Goal: Information Seeking & Learning: Understand process/instructions

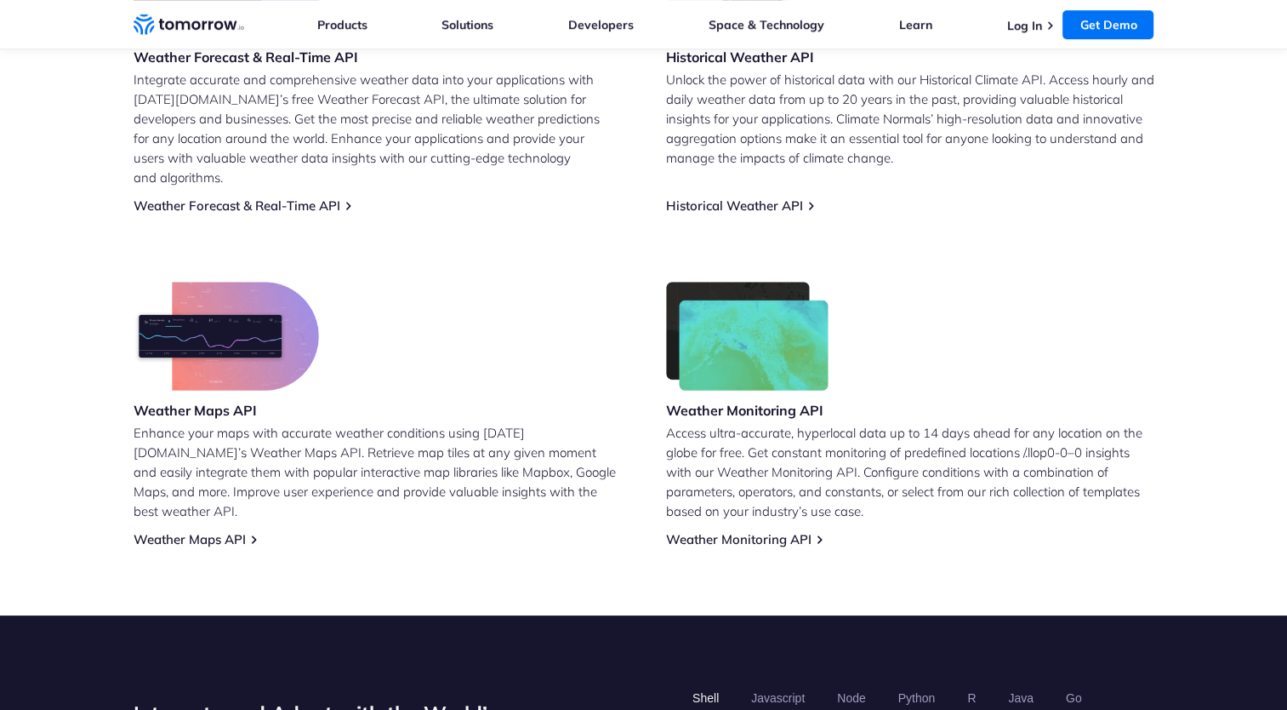
scroll to position [851, 0]
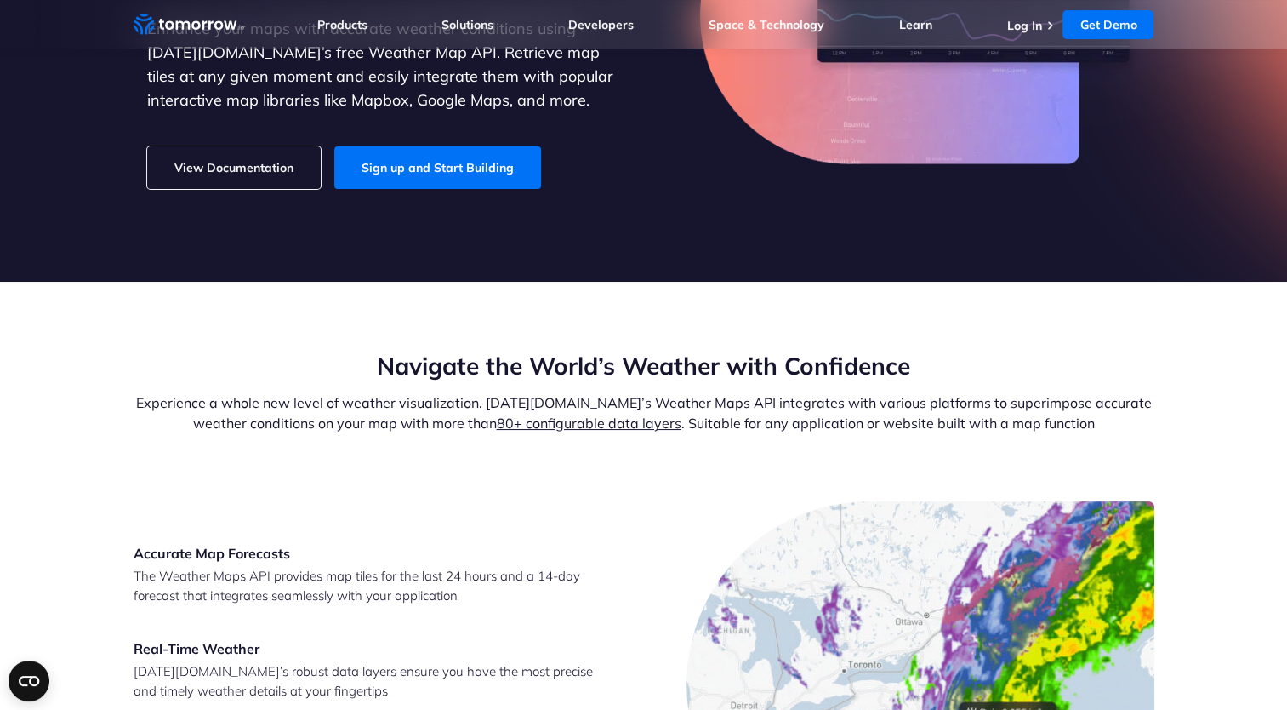
scroll to position [170, 0]
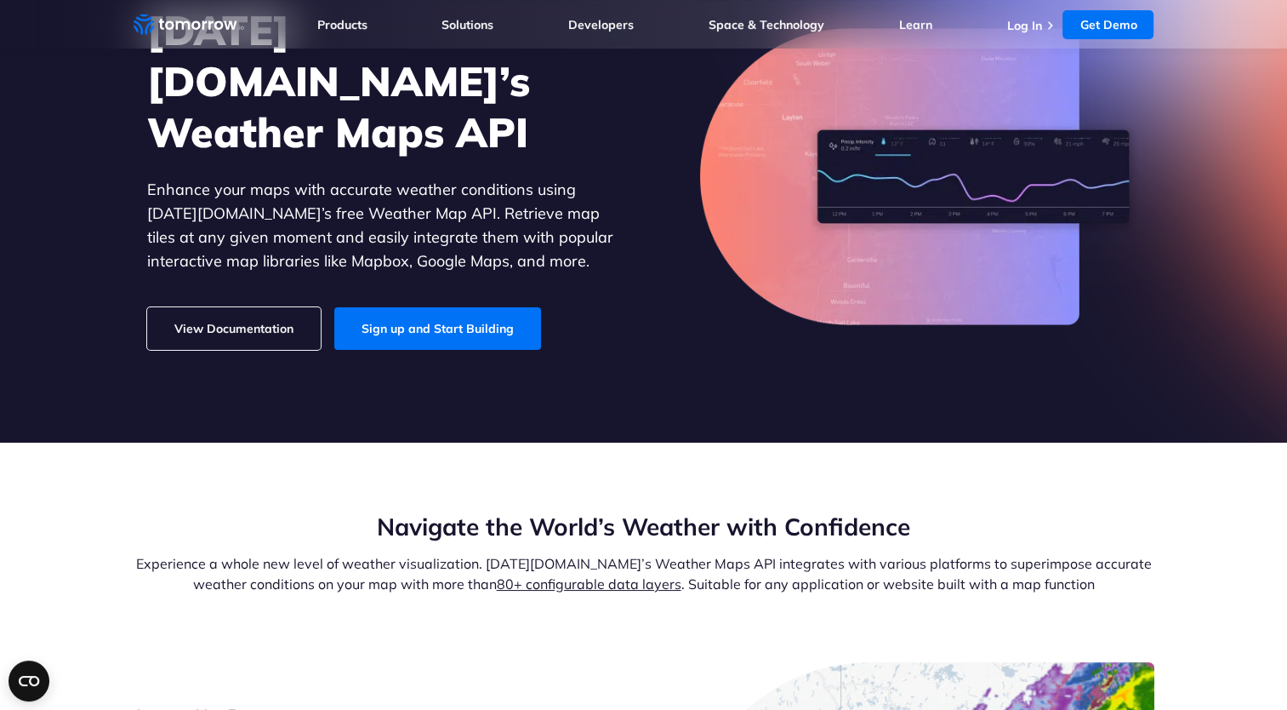
click at [254, 307] on link "View Documentation" at bounding box center [234, 328] width 174 height 43
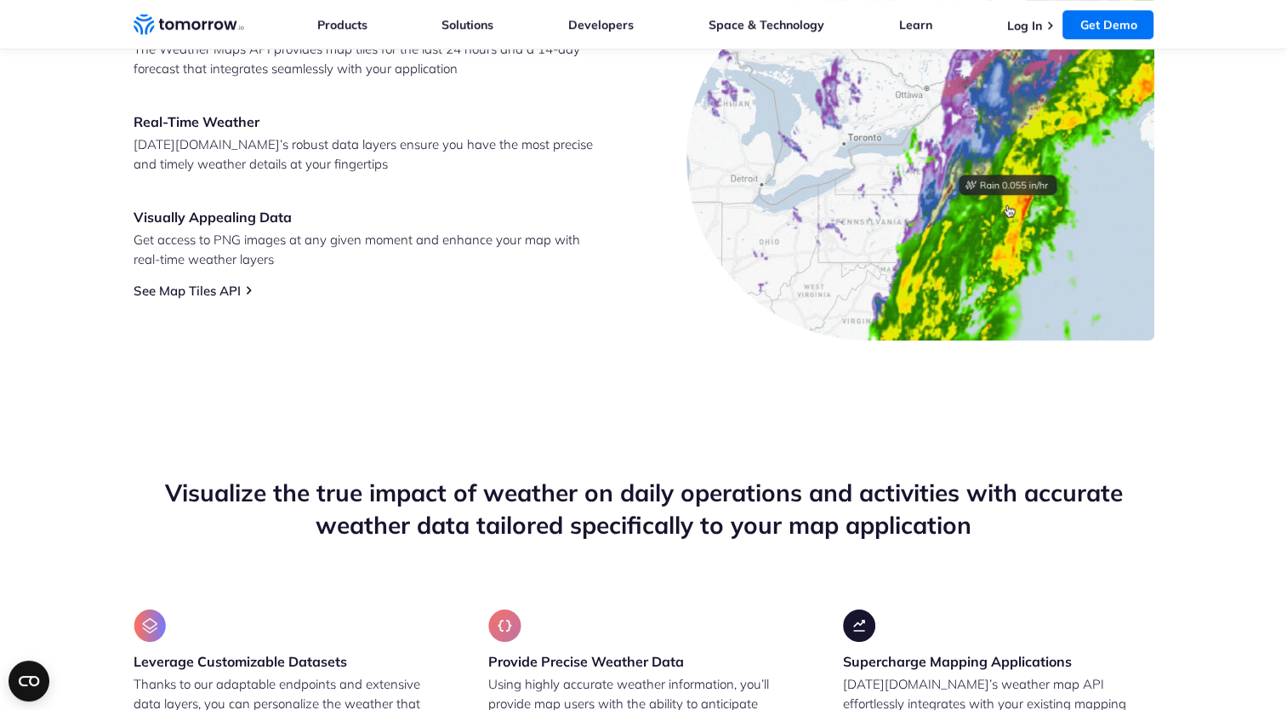
scroll to position [851, 0]
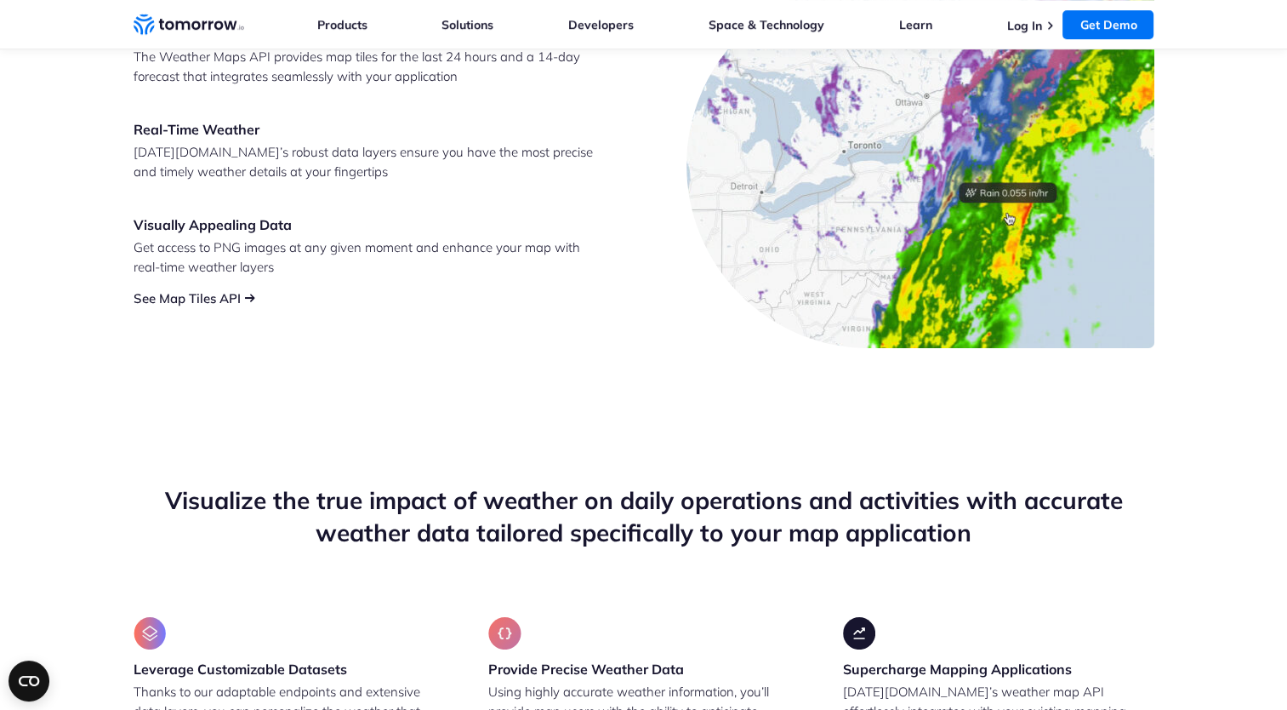
click at [209, 291] on link "See Map Tiles API" at bounding box center [187, 298] width 107 height 16
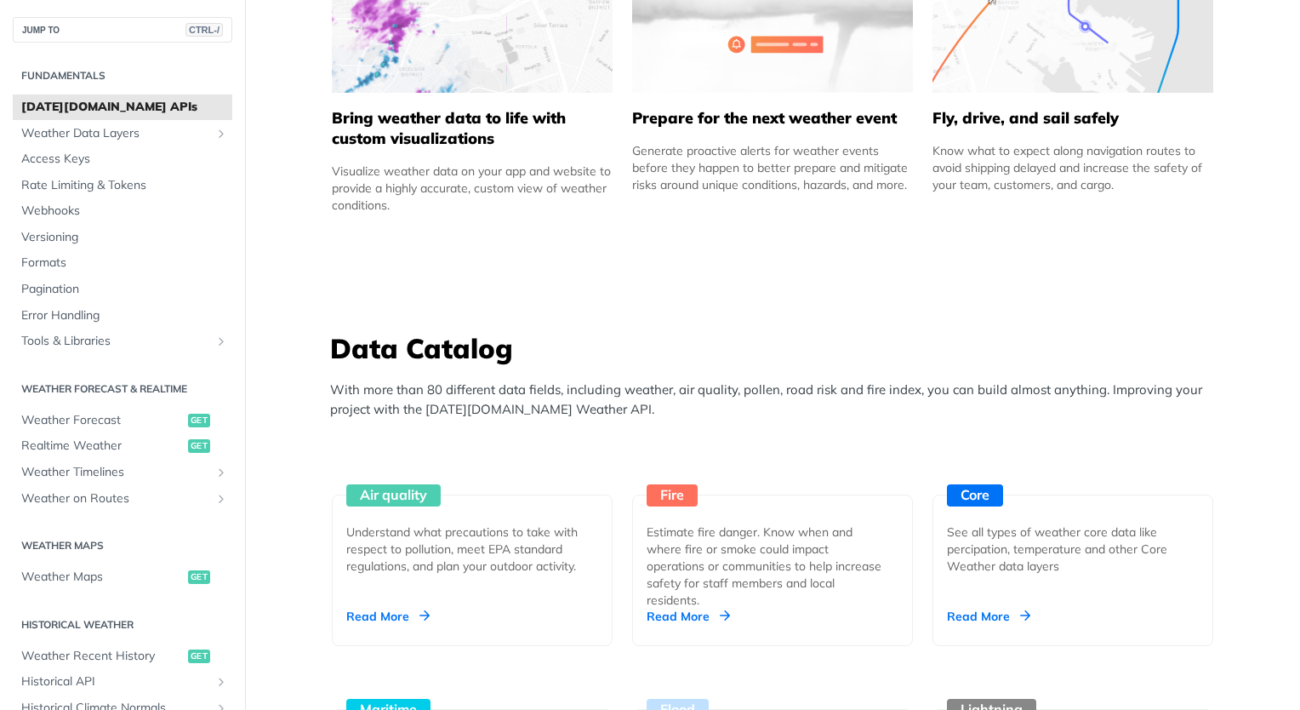
scroll to position [1446, 0]
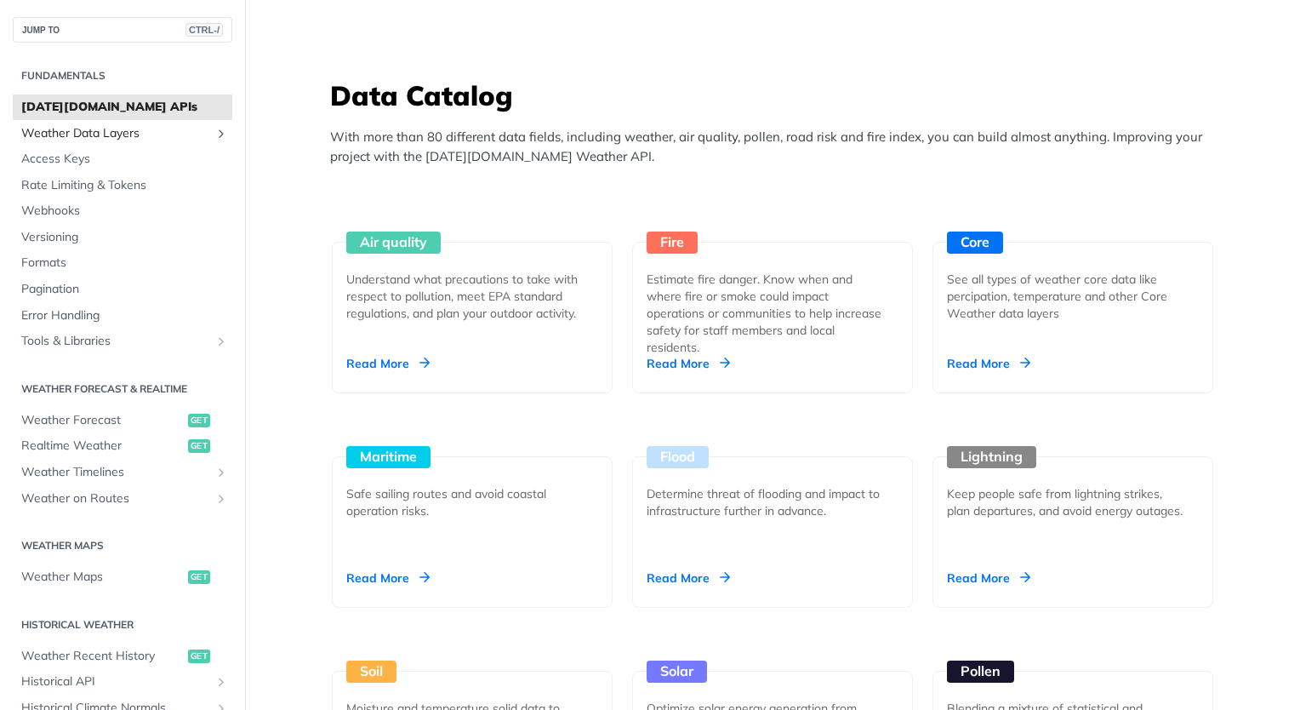
click at [121, 129] on span "Weather Data Layers" at bounding box center [115, 133] width 189 height 17
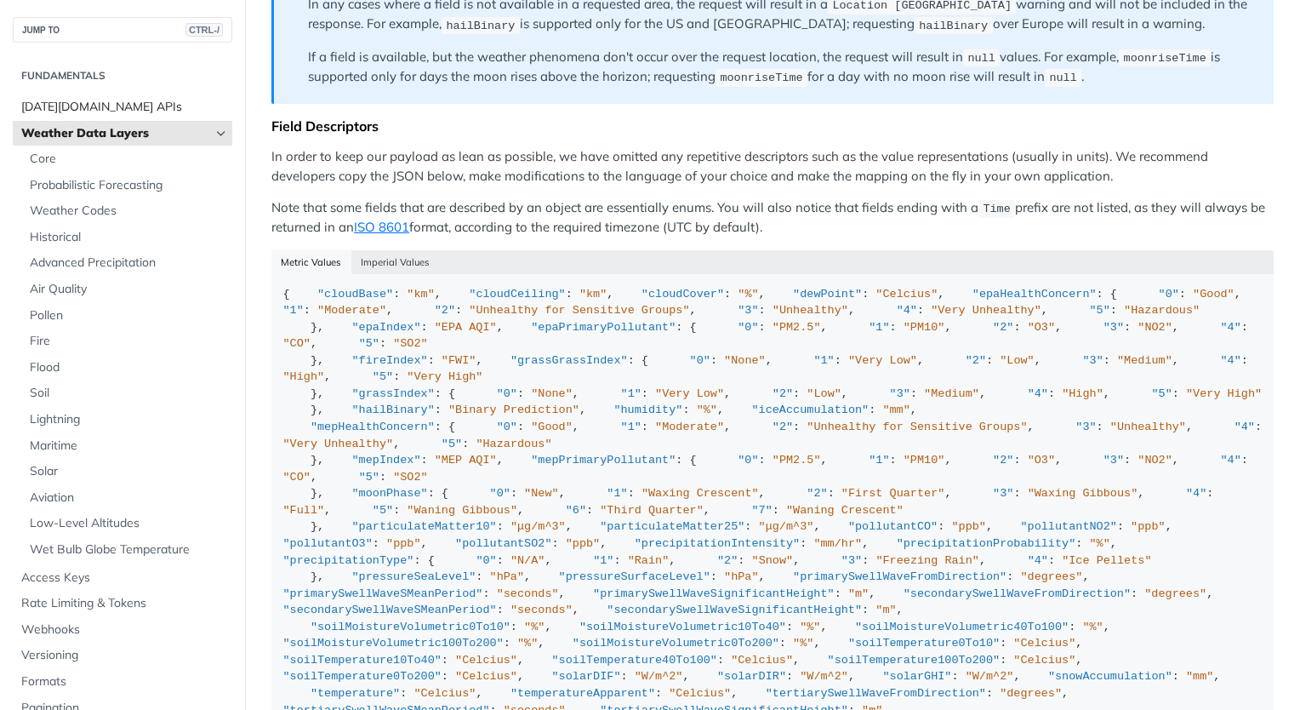
click at [111, 97] on link "Tomorrow.io APIs" at bounding box center [123, 107] width 220 height 26
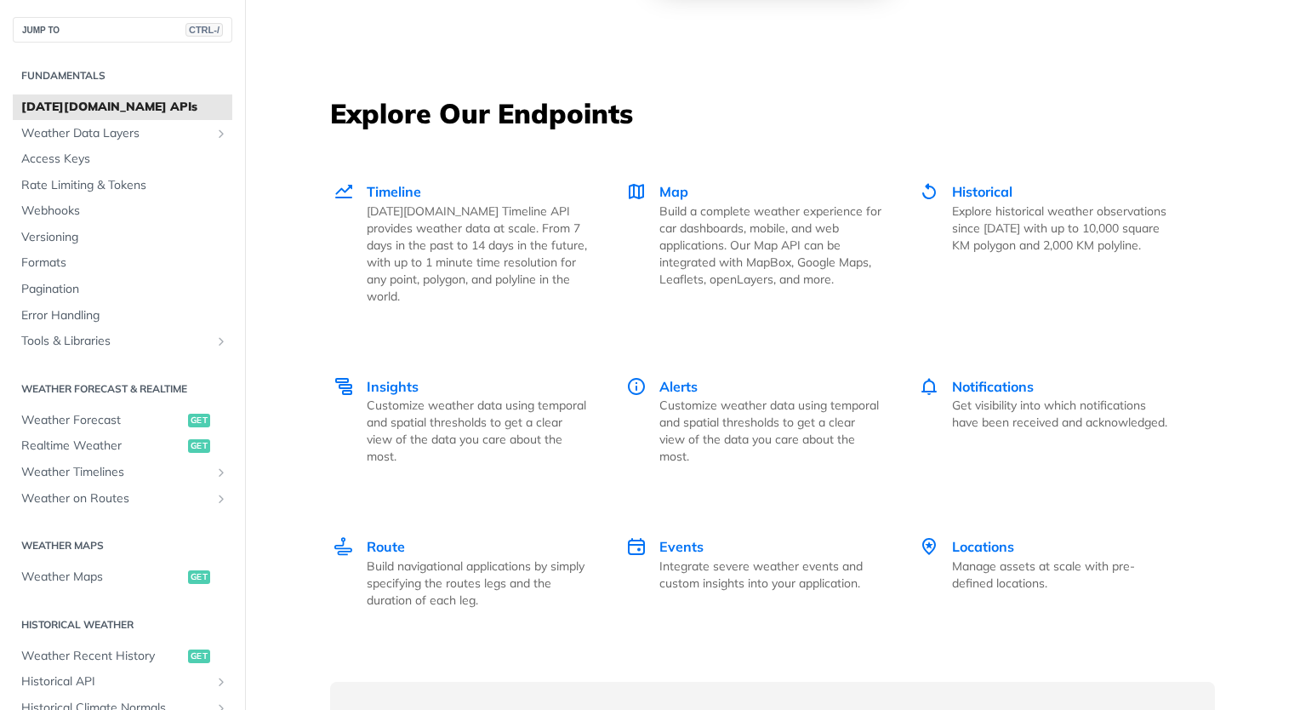
scroll to position [2297, 0]
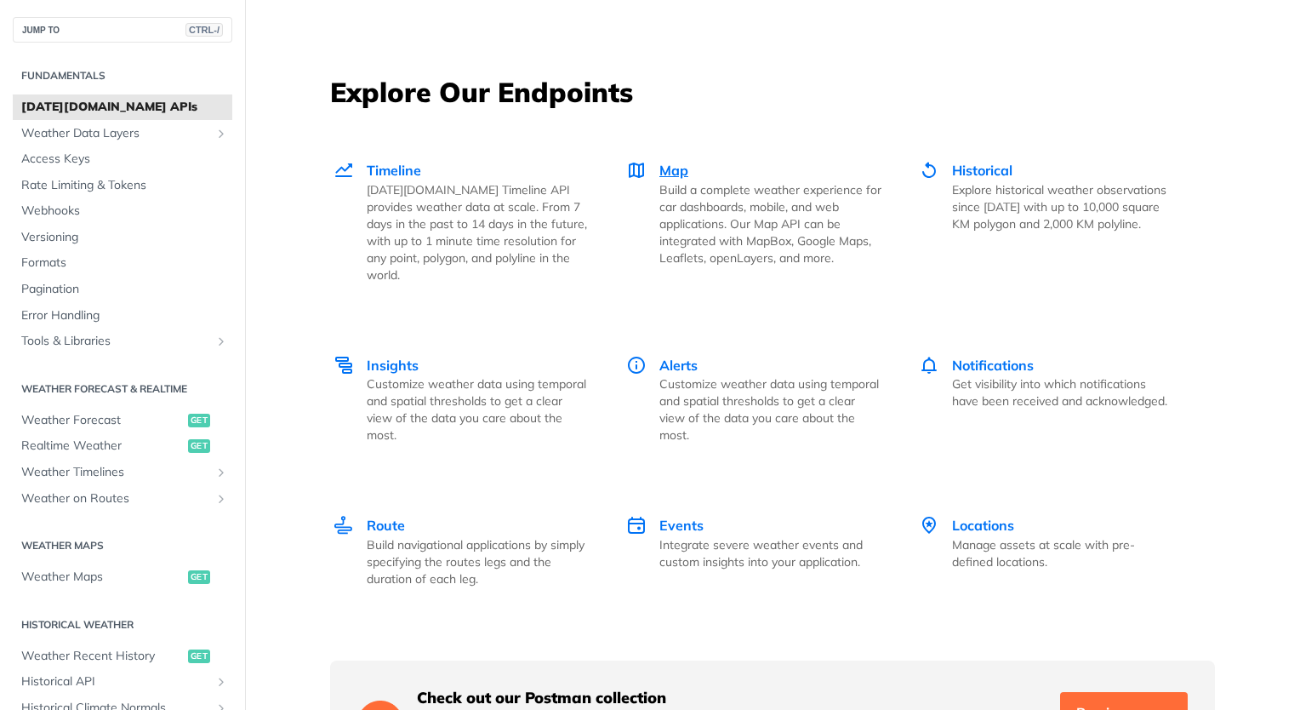
click at [670, 181] on p "Build a complete weather experience for car dashboards, mobile, and web applica…" at bounding box center [770, 223] width 222 height 85
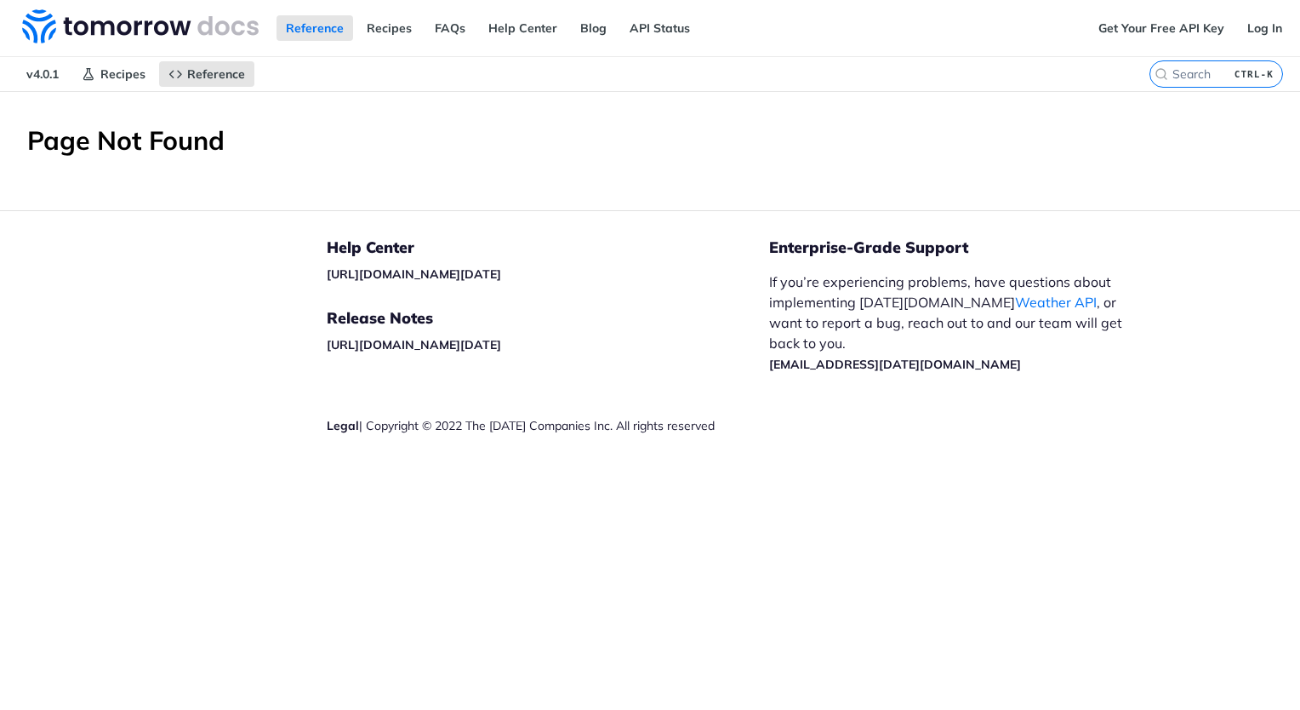
click at [48, 75] on span "v4.0.1" at bounding box center [42, 74] width 51 height 26
click at [183, 72] on link "Reference" at bounding box center [206, 74] width 95 height 26
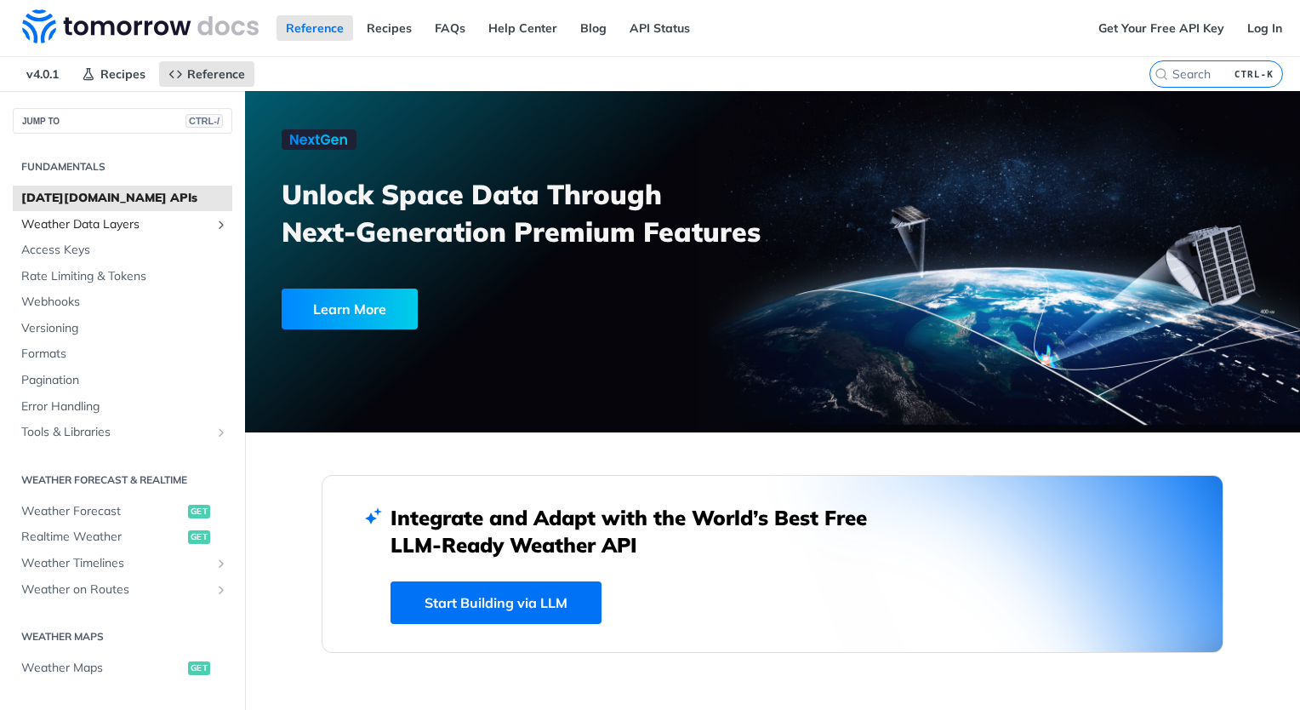
click at [103, 221] on span "Weather Data Layers" at bounding box center [115, 224] width 189 height 17
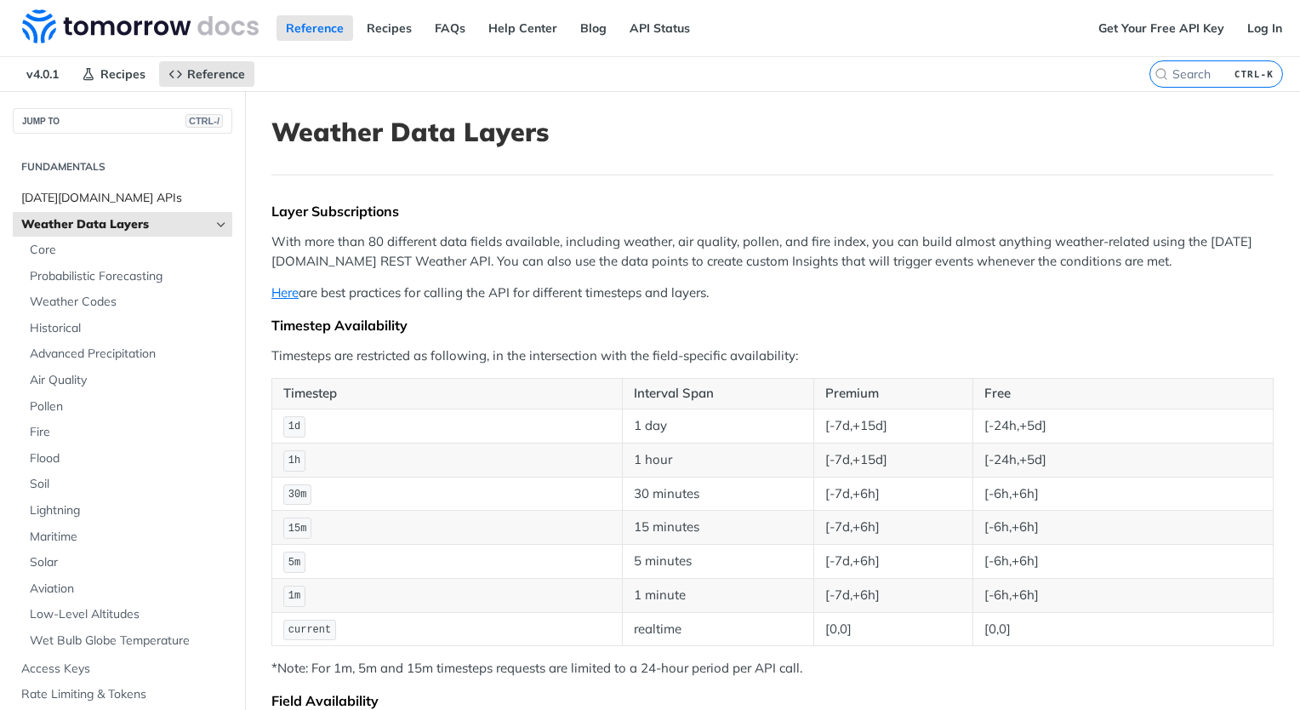
click at [88, 197] on span "Tomorrow.io APIs" at bounding box center [124, 198] width 207 height 17
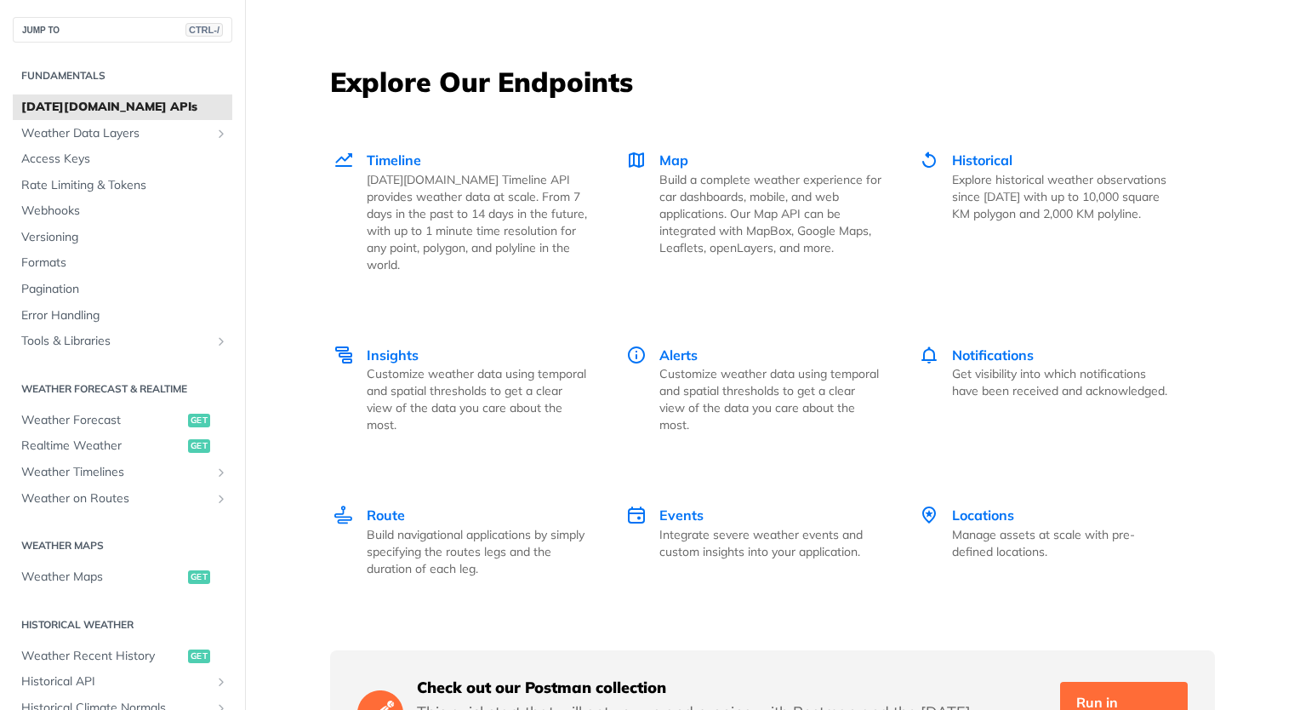
scroll to position [2212, 0]
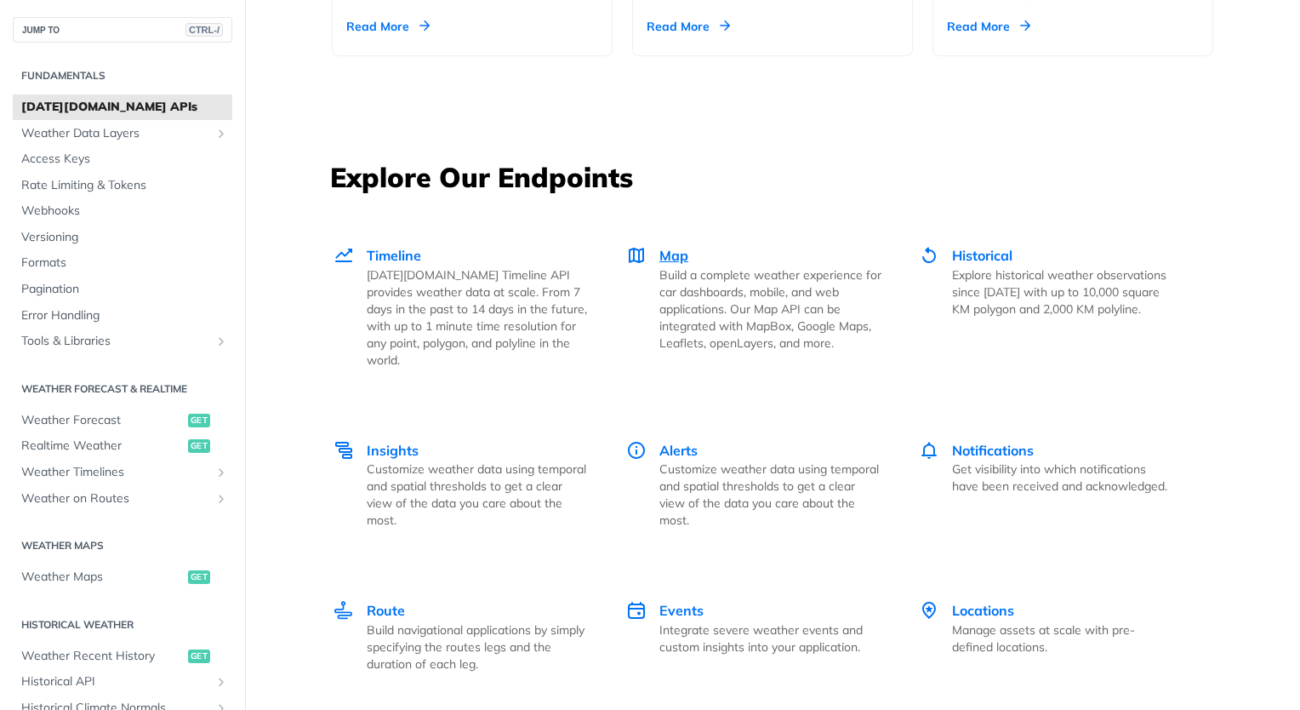
click at [662, 252] on span "Map" at bounding box center [673, 255] width 29 height 17
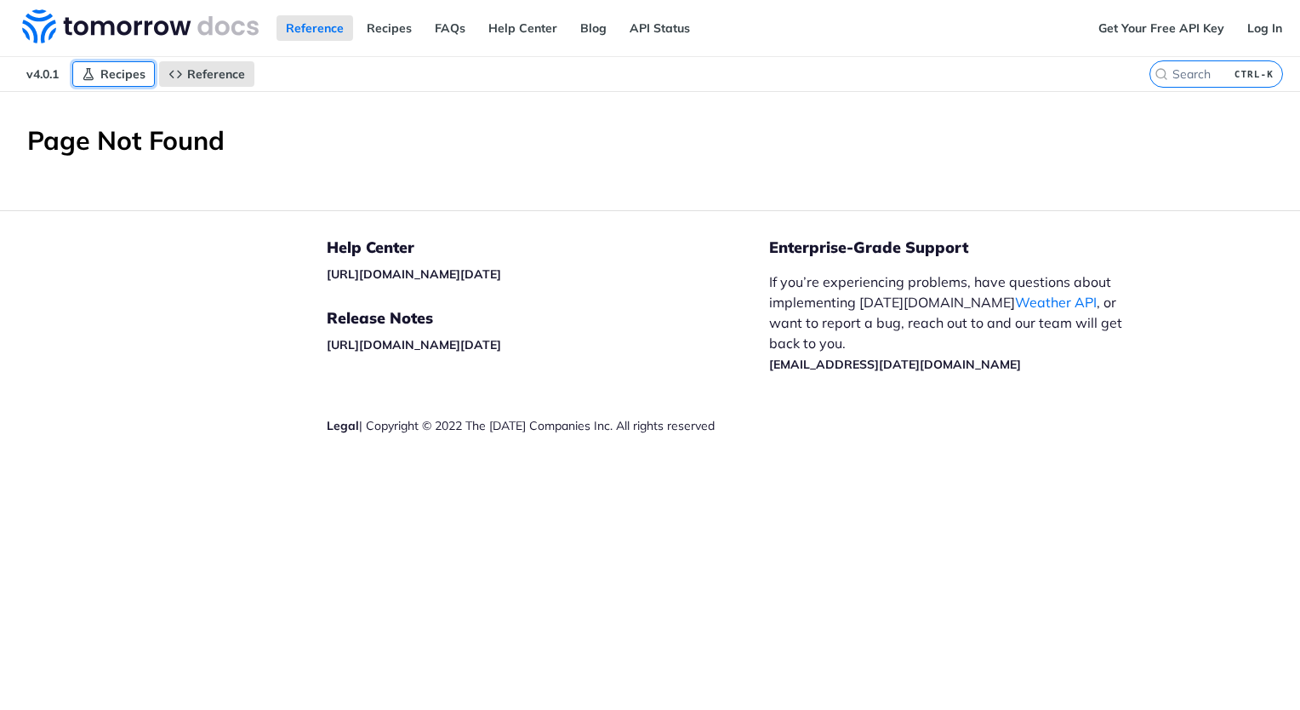
click at [111, 65] on link "Recipes" at bounding box center [113, 74] width 83 height 26
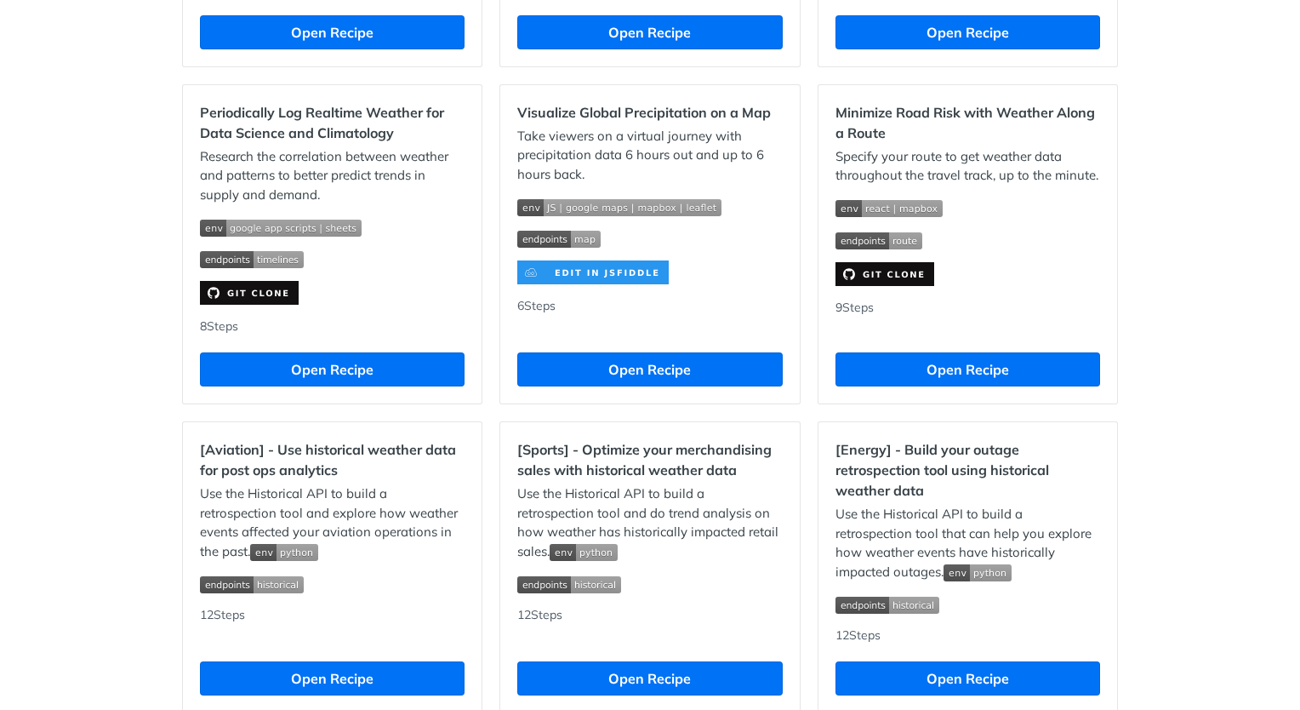
scroll to position [1191, 0]
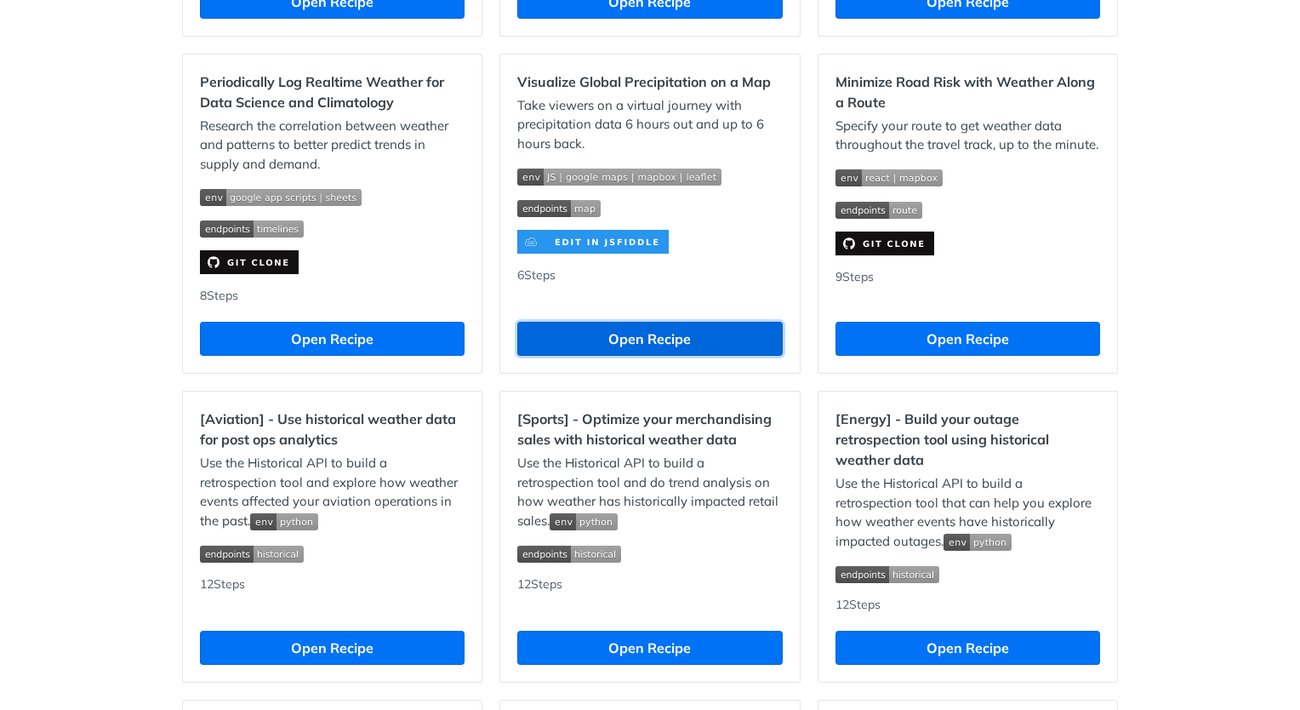
click at [650, 347] on button "Open Recipe" at bounding box center [649, 339] width 265 height 34
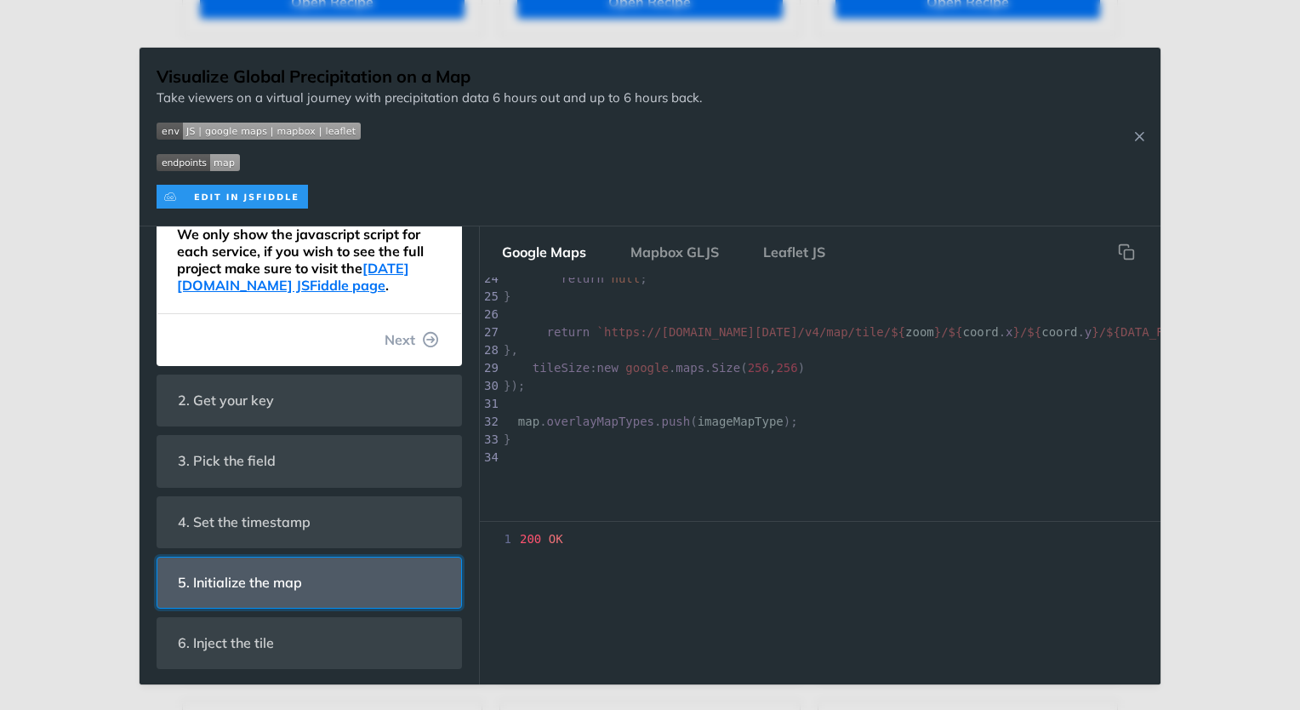
click at [335, 592] on header "5. Initialize the map" at bounding box center [309, 582] width 304 height 50
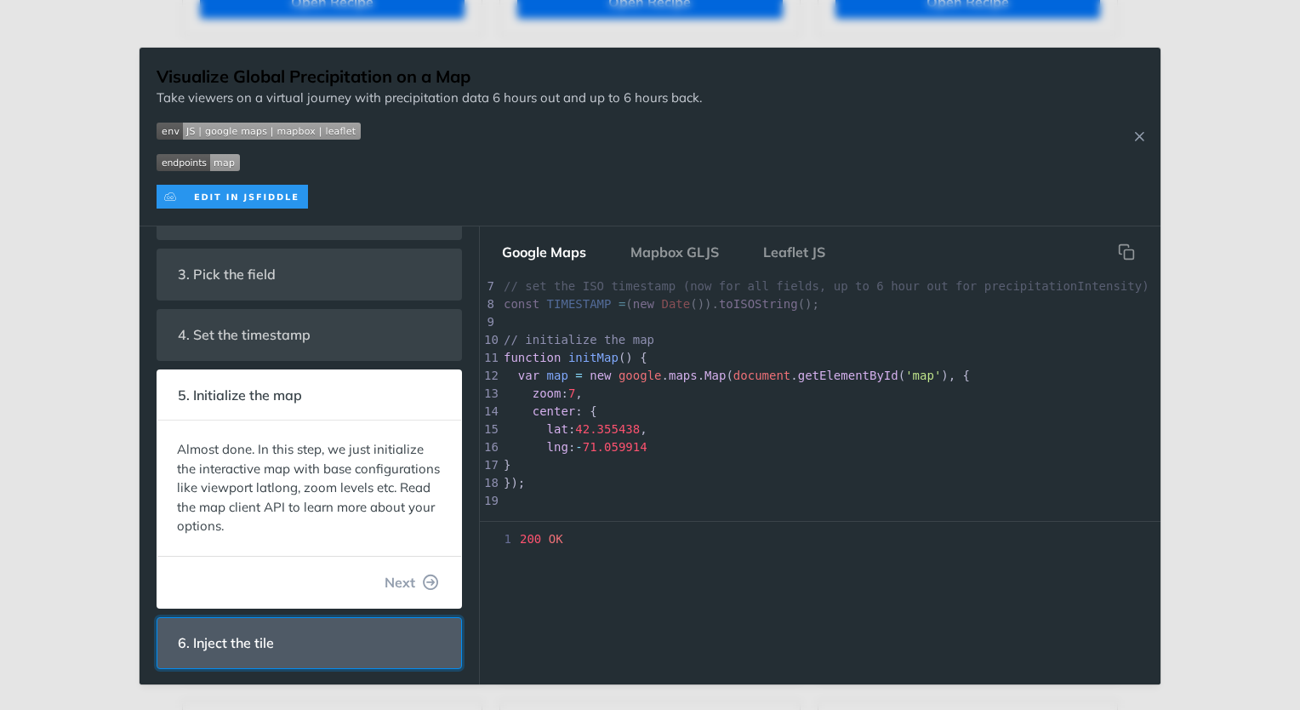
click at [271, 640] on span "6. Inject the tile" at bounding box center [226, 642] width 120 height 33
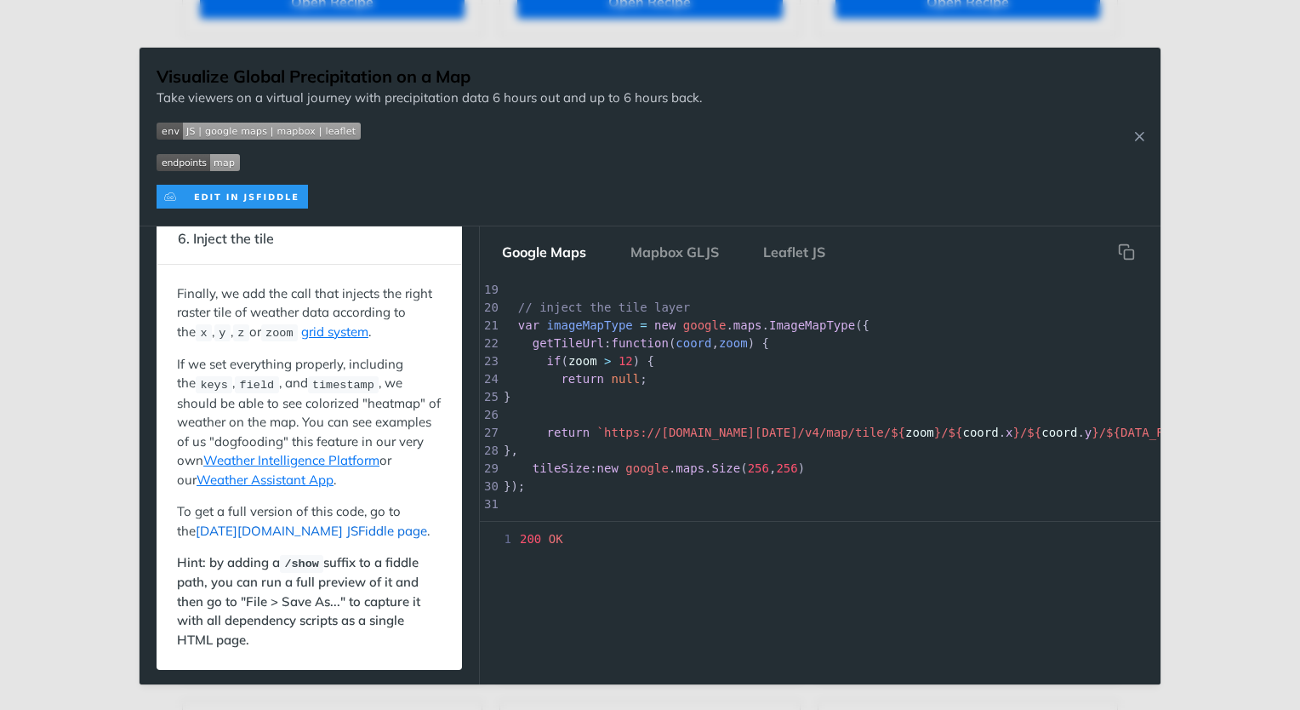
click at [252, 524] on link "Tomorrow.io JSFiddle page" at bounding box center [311, 530] width 231 height 16
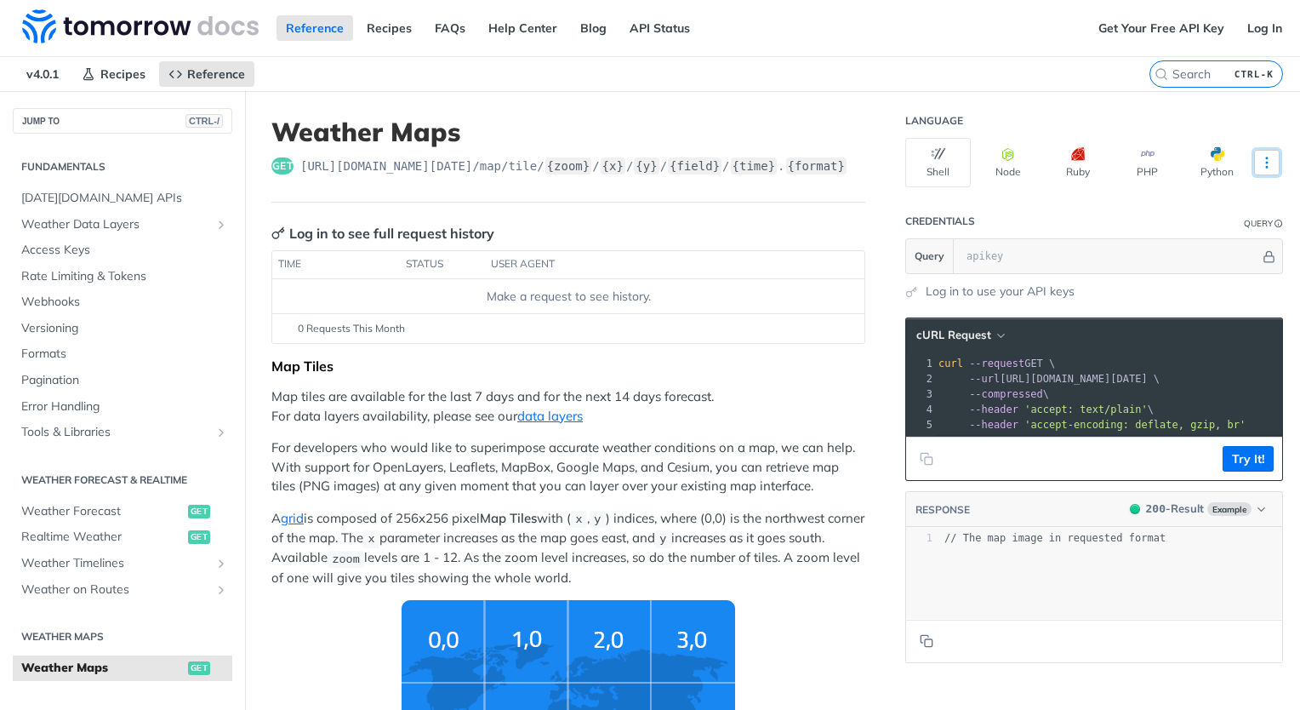
click at [1259, 160] on icon "More ellipsis" at bounding box center [1266, 162] width 15 height 15
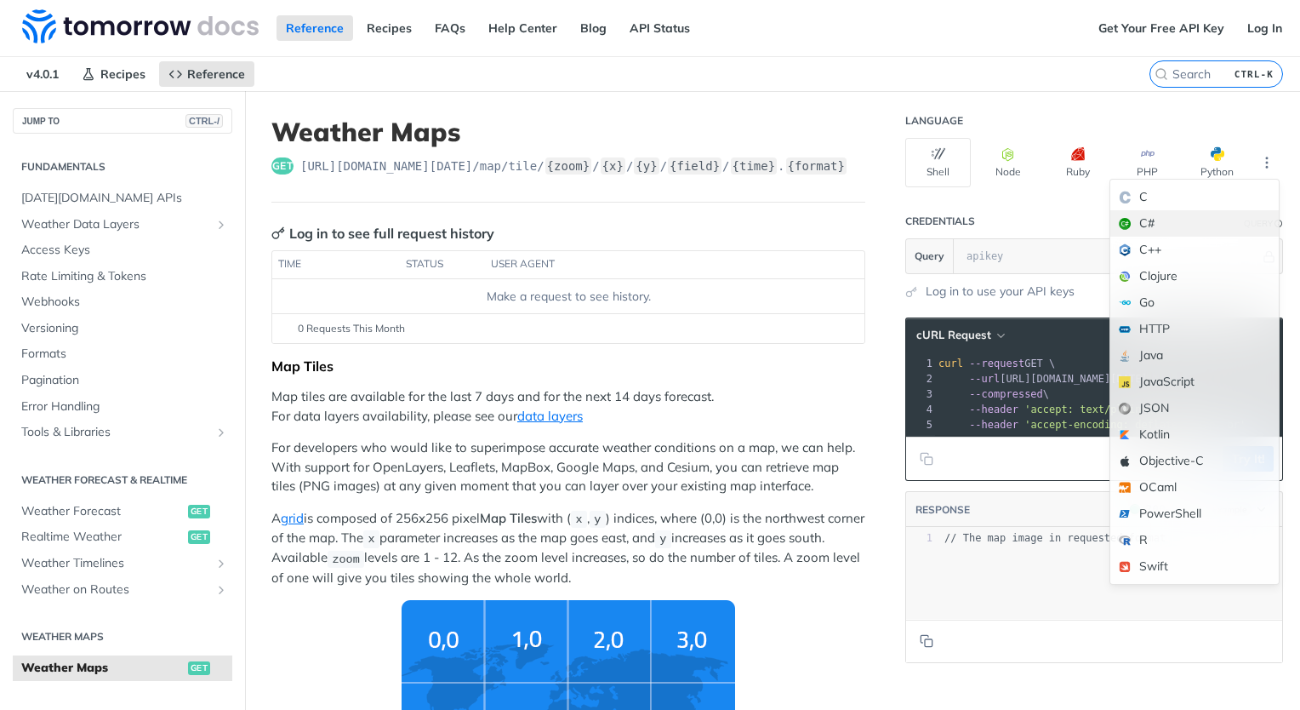
click at [1143, 226] on div "C#" at bounding box center [1194, 223] width 168 height 26
